Goal: Task Accomplishment & Management: Complete application form

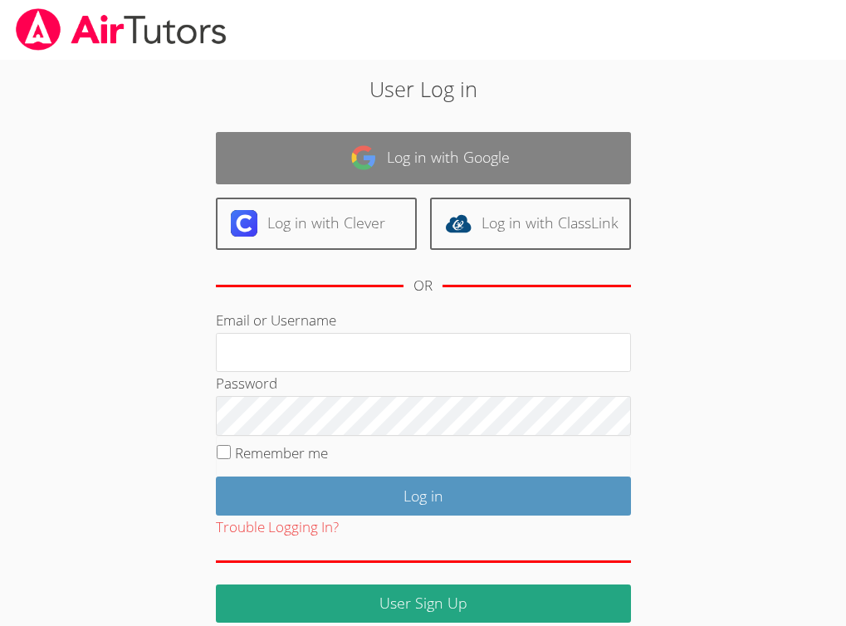
click at [376, 168] on img at bounding box center [363, 158] width 27 height 27
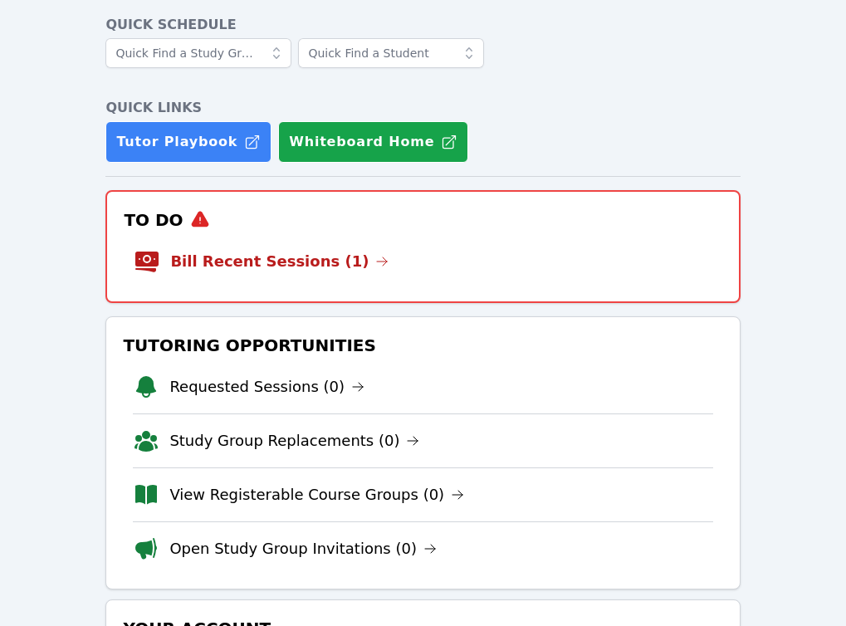
scroll to position [56, 0]
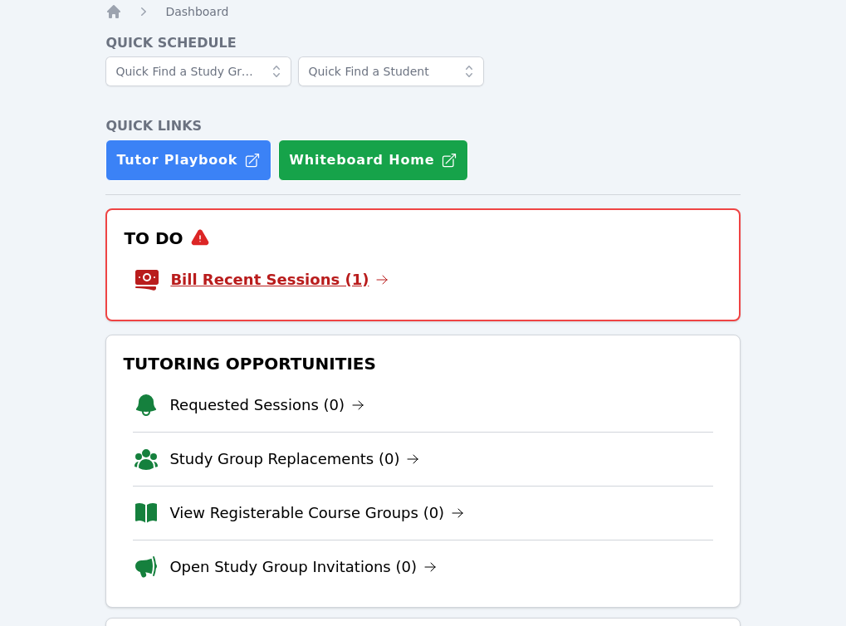
click at [301, 278] on link "Bill Recent Sessions (1)" at bounding box center [279, 279] width 218 height 23
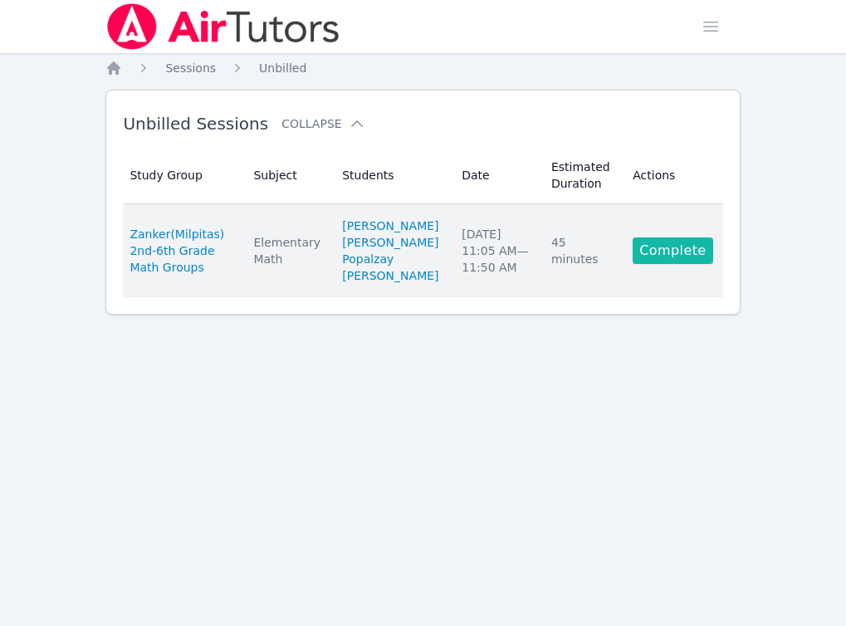
click at [696, 264] on link "Complete" at bounding box center [673, 251] width 80 height 27
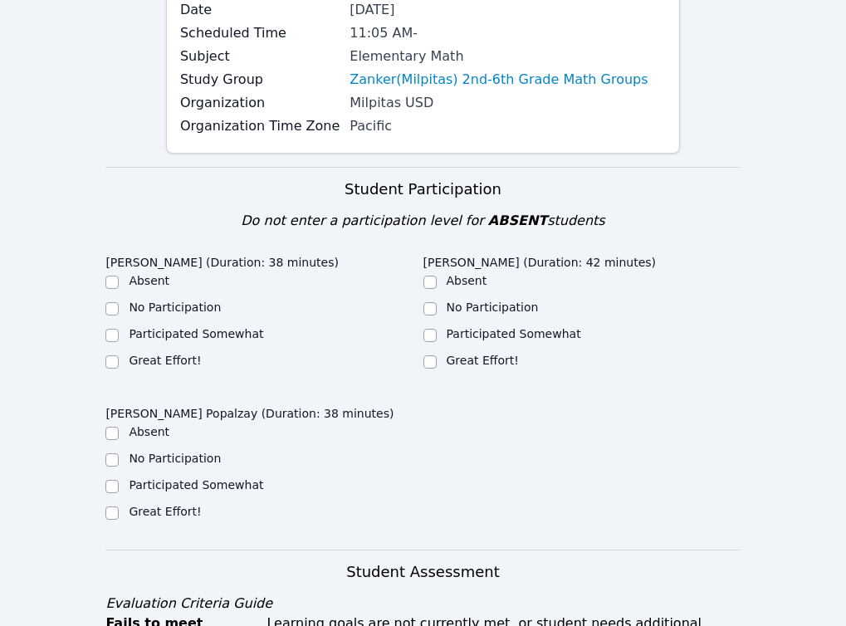
scroll to position [203, 0]
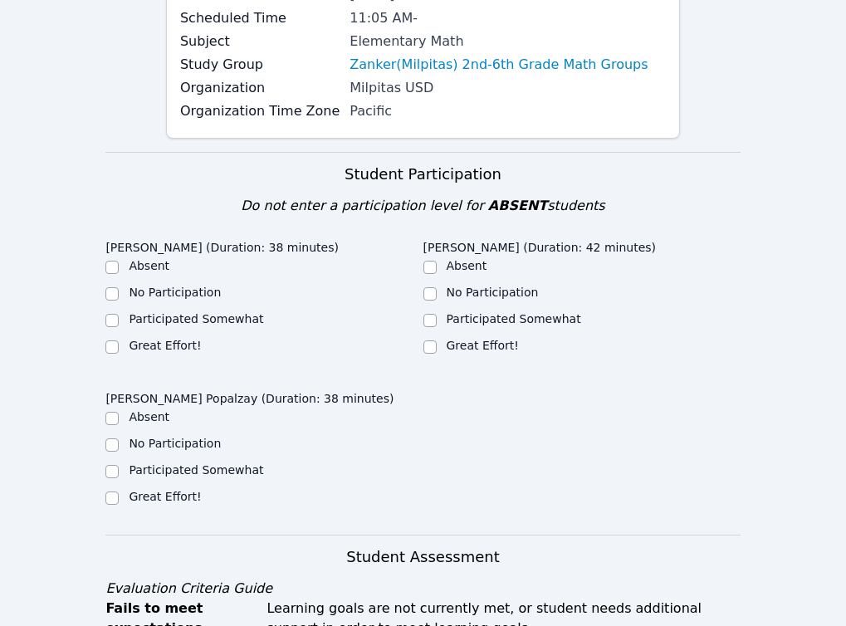
click at [141, 343] on label "Great Effort!" at bounding box center [165, 345] width 72 height 13
click at [119, 343] on input "Great Effort!" at bounding box center [111, 347] width 13 height 13
checkbox input "true"
click at [433, 348] on input "Great Effort!" at bounding box center [430, 347] width 13 height 13
checkbox input "true"
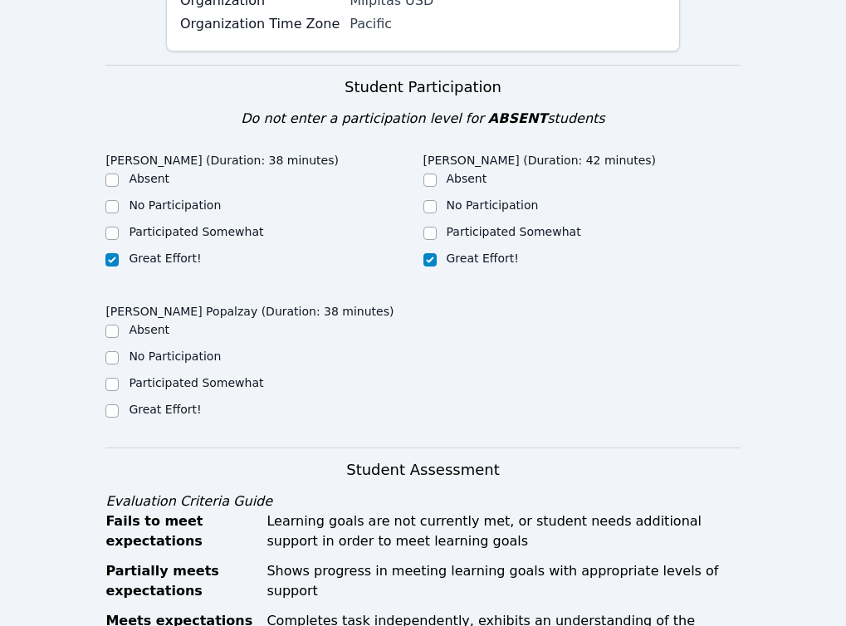
click at [192, 414] on label "Great Effort!" at bounding box center [165, 409] width 72 height 13
click at [119, 414] on input "Great Effort!" at bounding box center [111, 410] width 13 height 13
checkbox input "true"
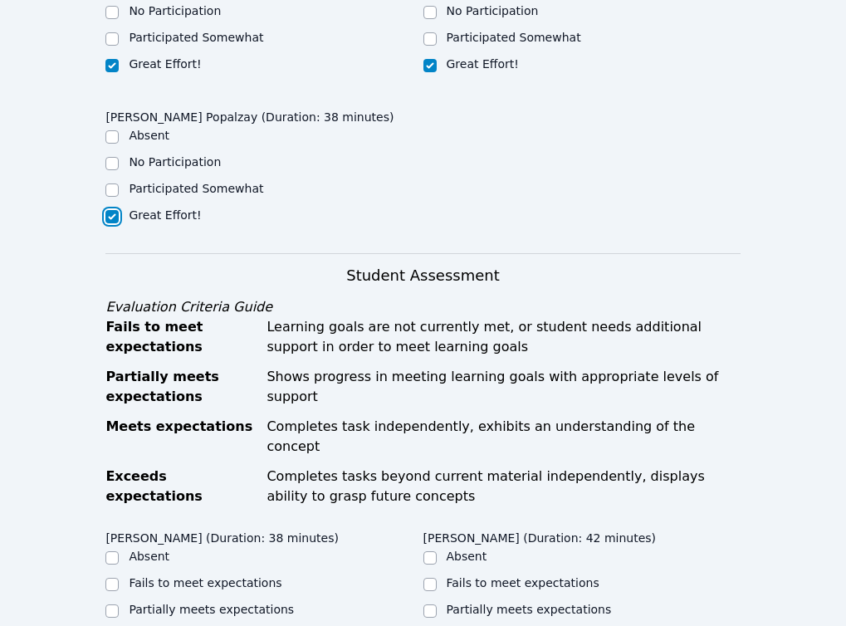
scroll to position [695, 0]
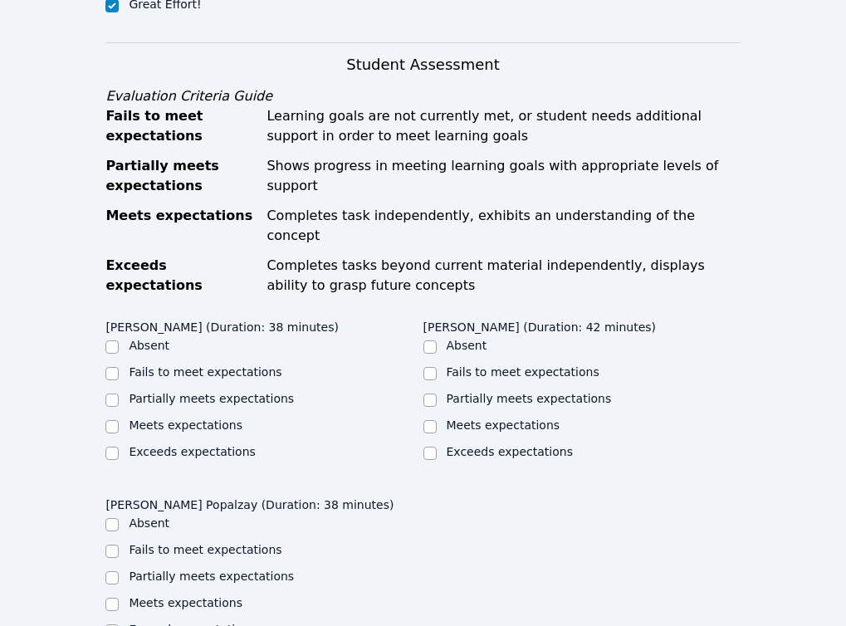
click at [195, 365] on label "Fails to meet expectations" at bounding box center [205, 371] width 153 height 13
click at [119, 367] on input "Fails to meet expectations" at bounding box center [111, 373] width 13 height 13
checkbox input "true"
click at [176, 543] on label "Fails to meet expectations" at bounding box center [205, 549] width 153 height 13
click at [119, 545] on input "Fails to meet expectations" at bounding box center [111, 551] width 13 height 13
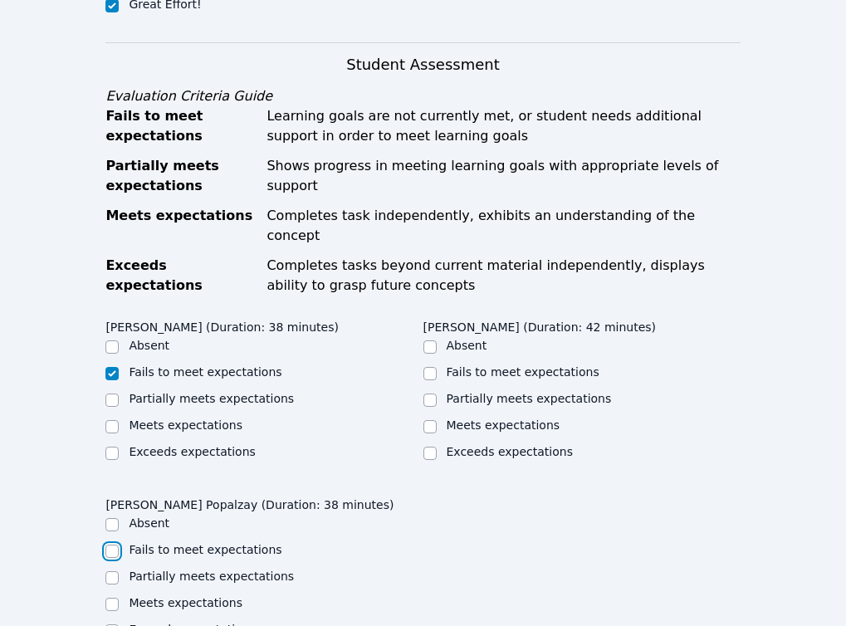
checkbox input "true"
click at [478, 419] on label "Meets expectations" at bounding box center [504, 425] width 114 height 13
click at [437, 420] on input "Meets expectations" at bounding box center [430, 426] width 13 height 13
checkbox input "true"
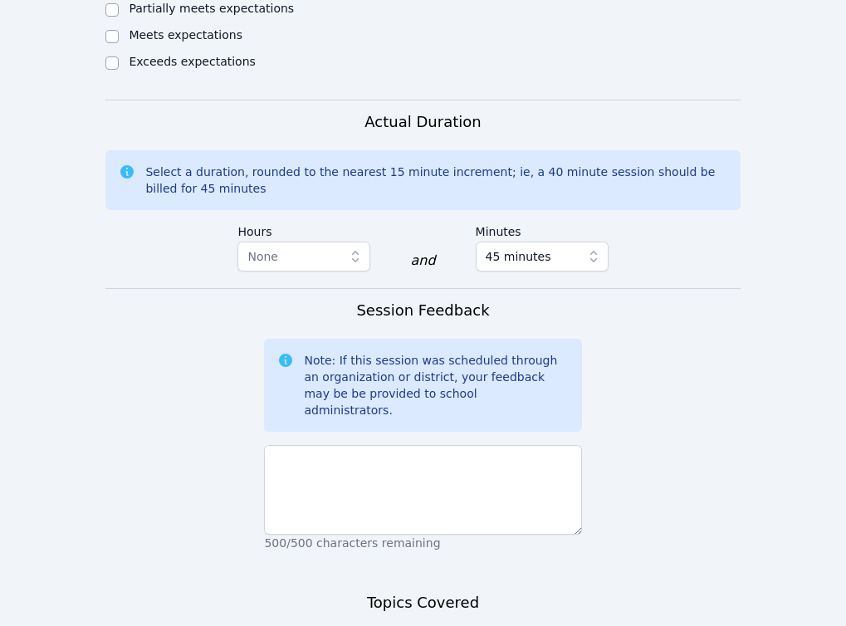
scroll to position [1283, 0]
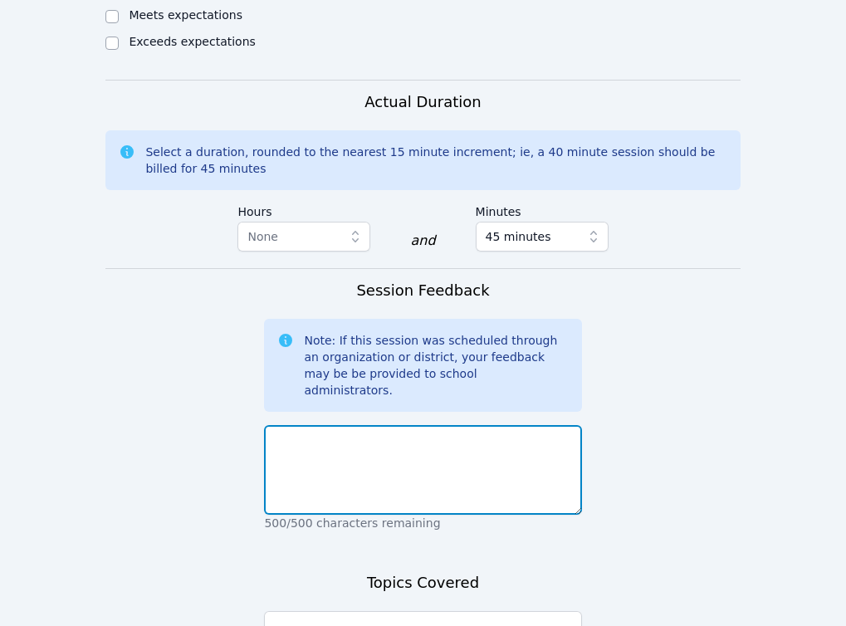
click at [447, 429] on textarea at bounding box center [422, 470] width 317 height 90
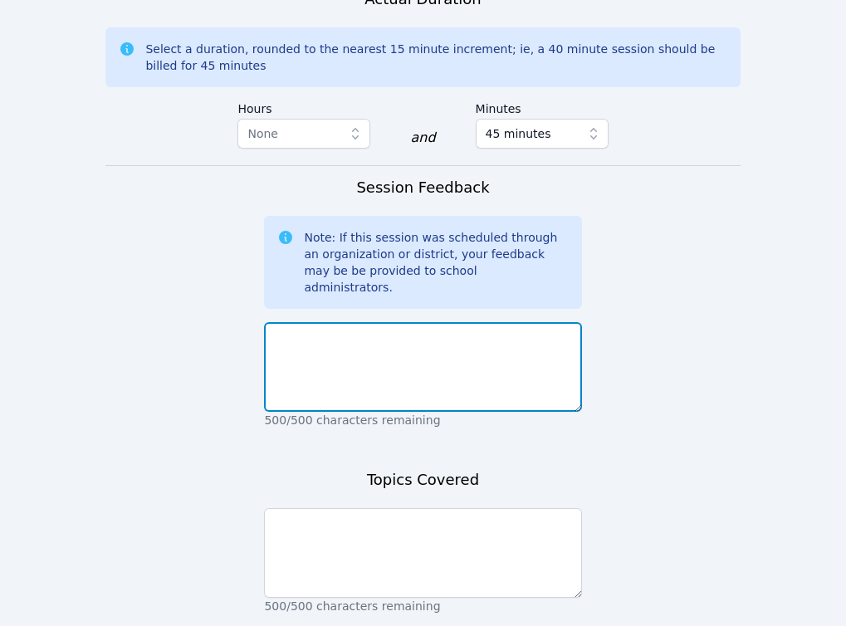
scroll to position [1390, 0]
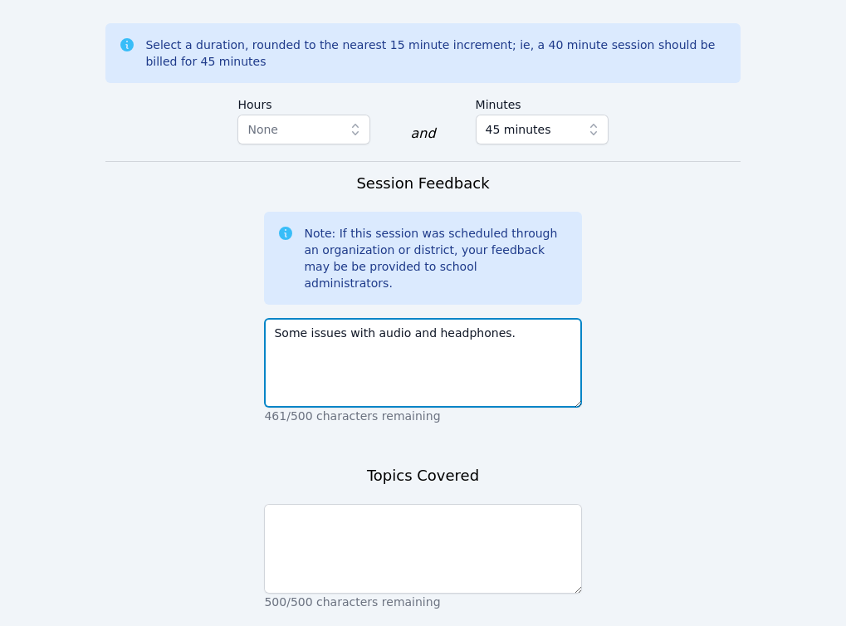
type textarea "Some issues with audio and headphones."
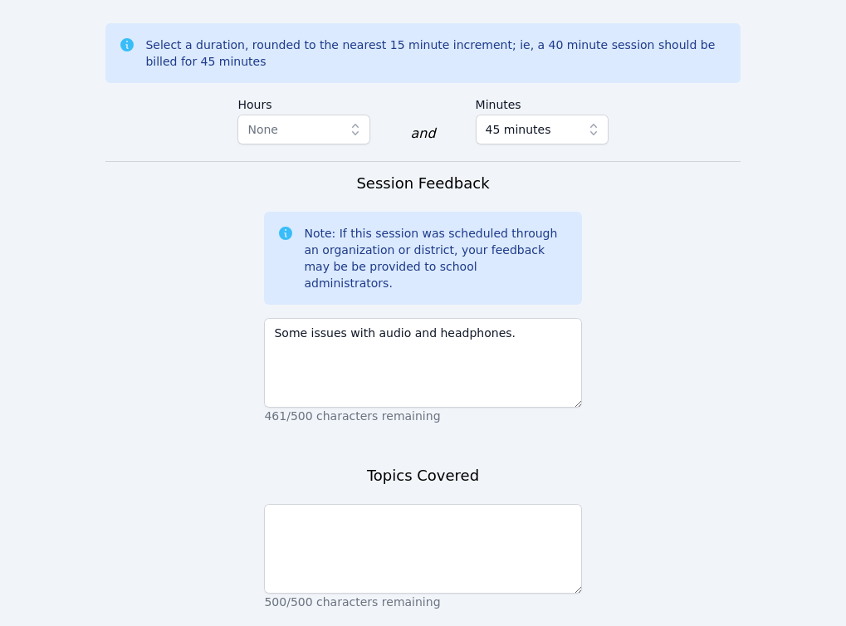
click at [669, 23] on div "Select a duration, rounded to the nearest 15 minute increment; ie, a 40 minute …" at bounding box center [422, 53] width 635 height 60
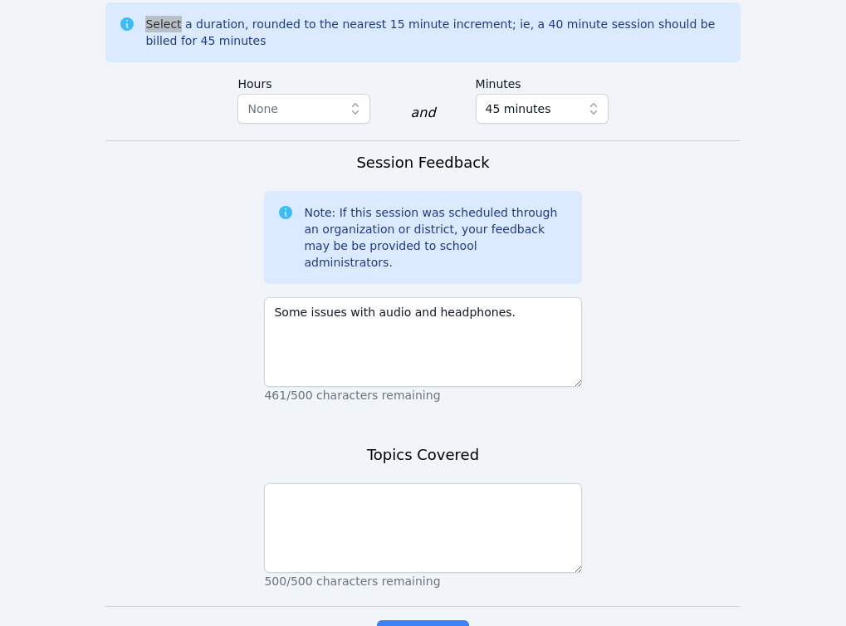
scroll to position [1417, 0]
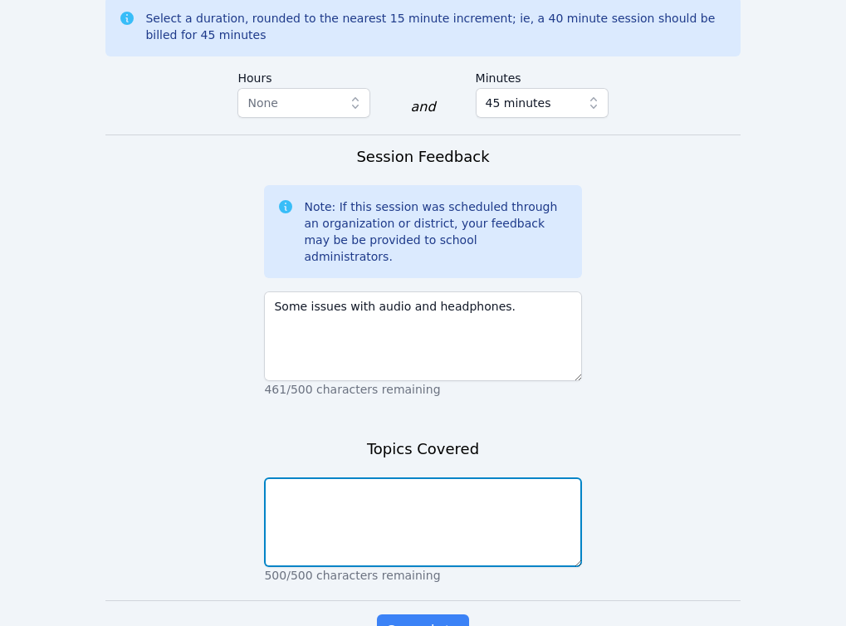
click at [318, 478] on textarea at bounding box center [422, 523] width 317 height 90
type textarea "rounding to add and subtract,"
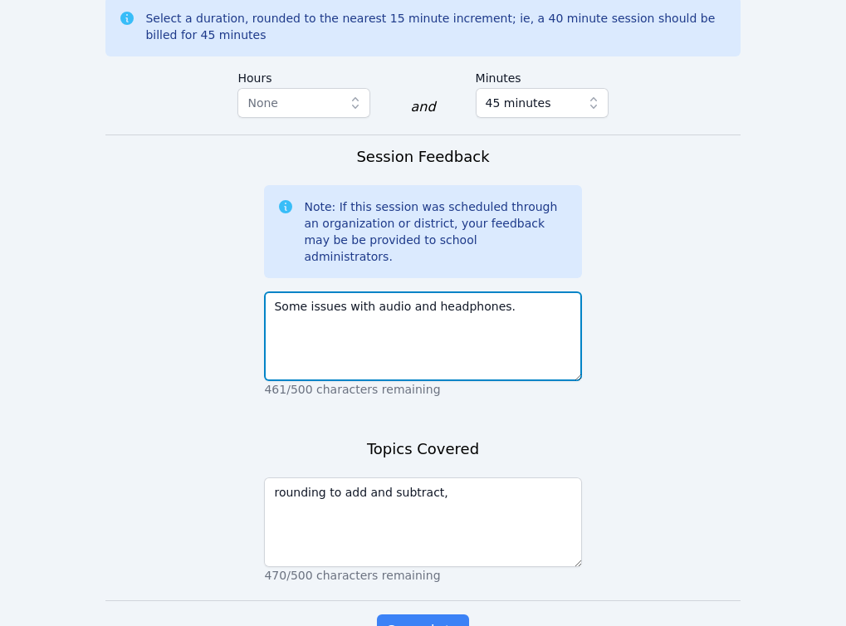
click at [527, 292] on textarea "Some issues with audio and headphones." at bounding box center [422, 337] width 317 height 90
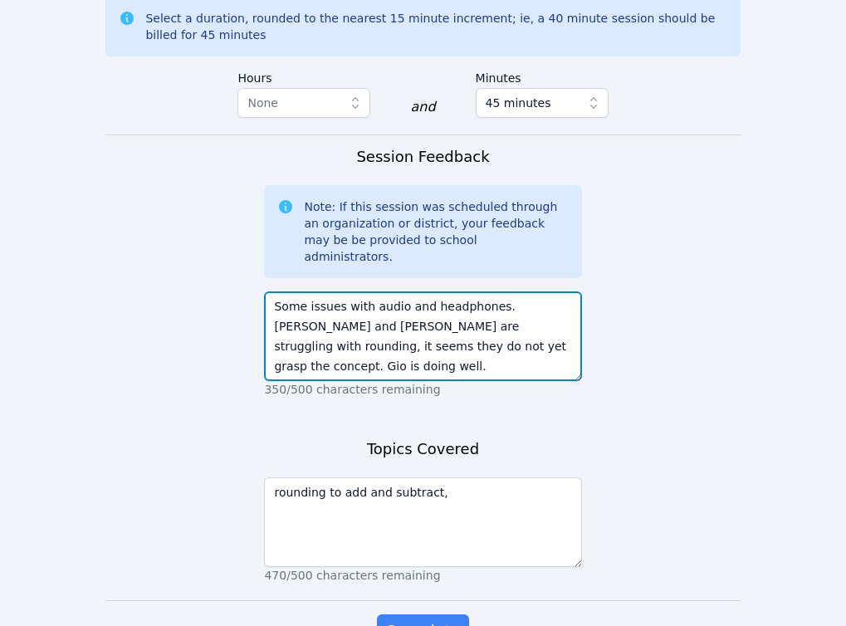
type textarea "Some issues with audio and headphones. [PERSON_NAME] and [PERSON_NAME] are stru…"
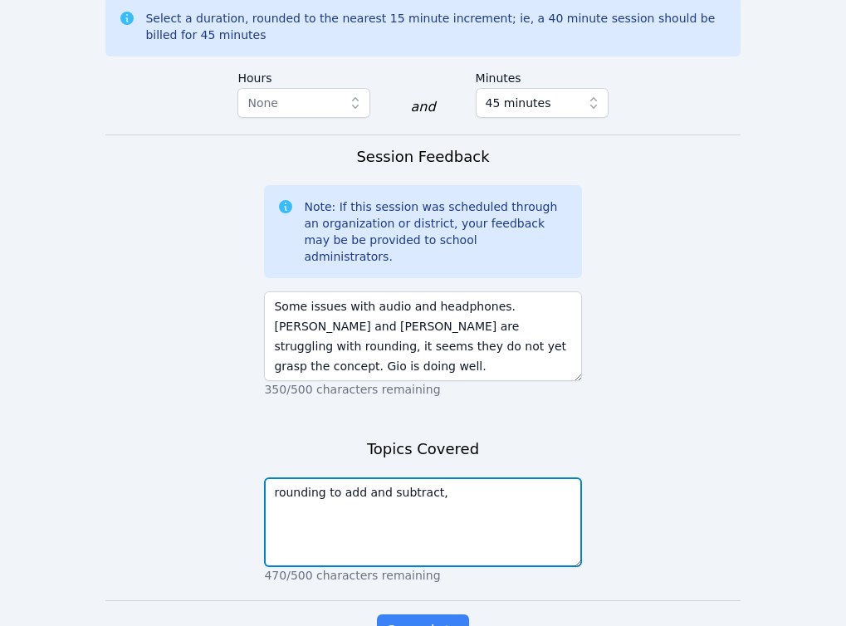
click at [321, 478] on textarea "rounding to add and subtract," at bounding box center [422, 523] width 317 height 90
type textarea "rounding/estimating to add and subtract,"
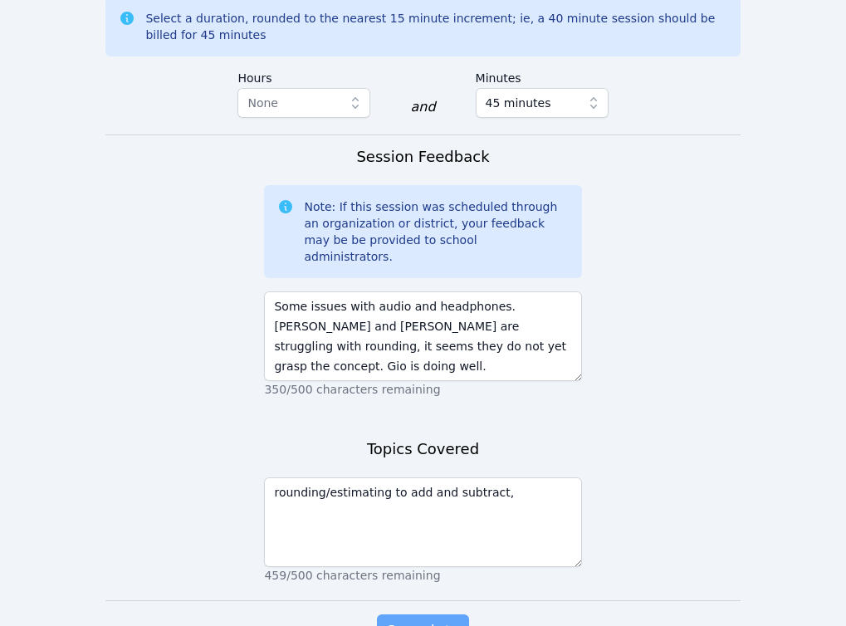
click at [405, 620] on span "Complete" at bounding box center [422, 631] width 75 height 23
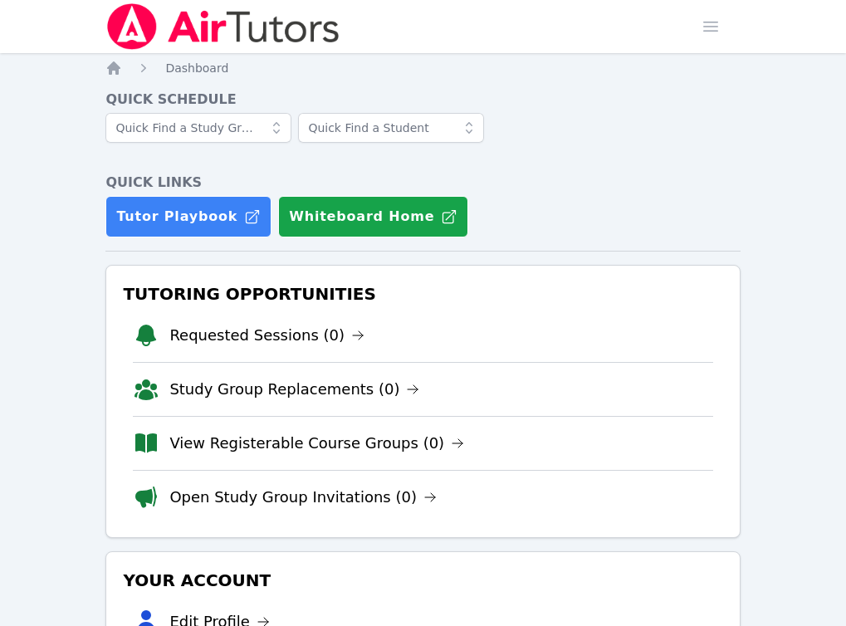
click at [640, 167] on div "Quick Schedule Quick Links Tutor Playbook Whiteboard Home" at bounding box center [422, 164] width 635 height 148
